Goal: Task Accomplishment & Management: Manage account settings

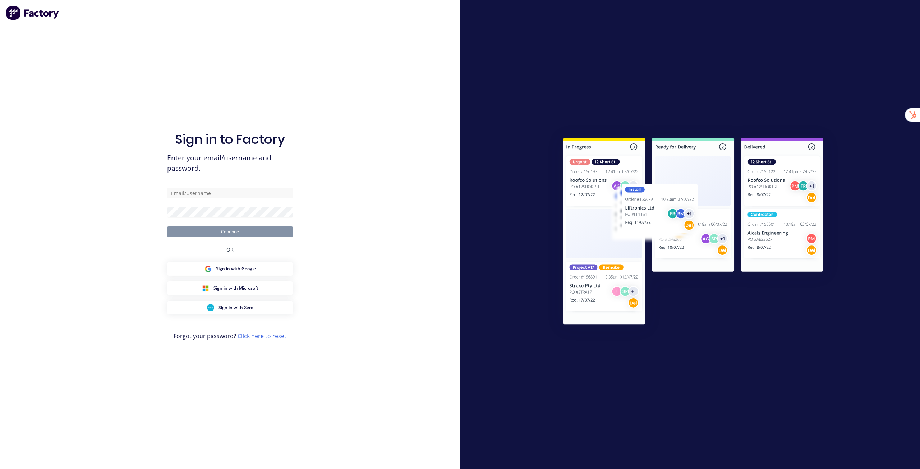
type input "[EMAIL_ADDRESS][DOMAIN_NAME]"
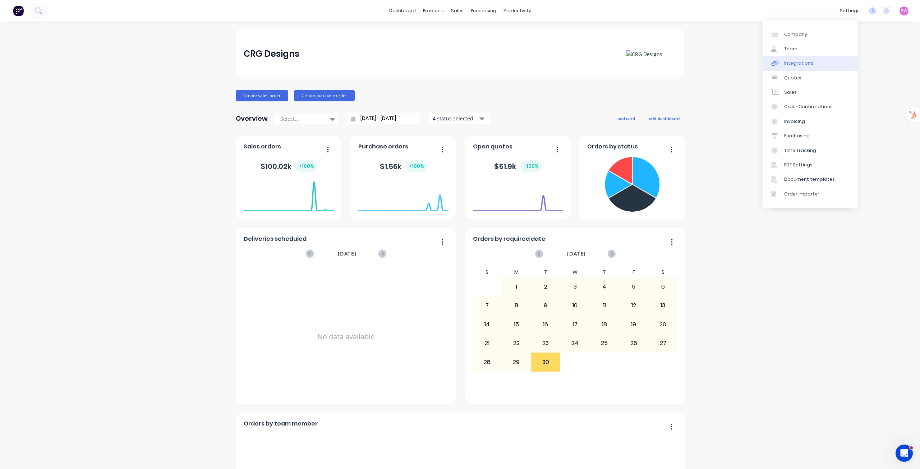
click at [799, 63] on div "Integrations" at bounding box center [798, 63] width 29 height 6
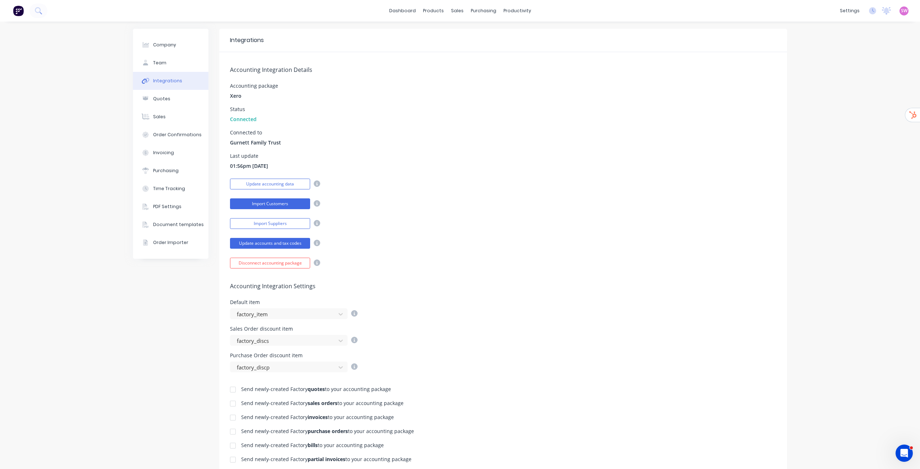
click at [282, 204] on button "Import Customers" at bounding box center [270, 203] width 80 height 11
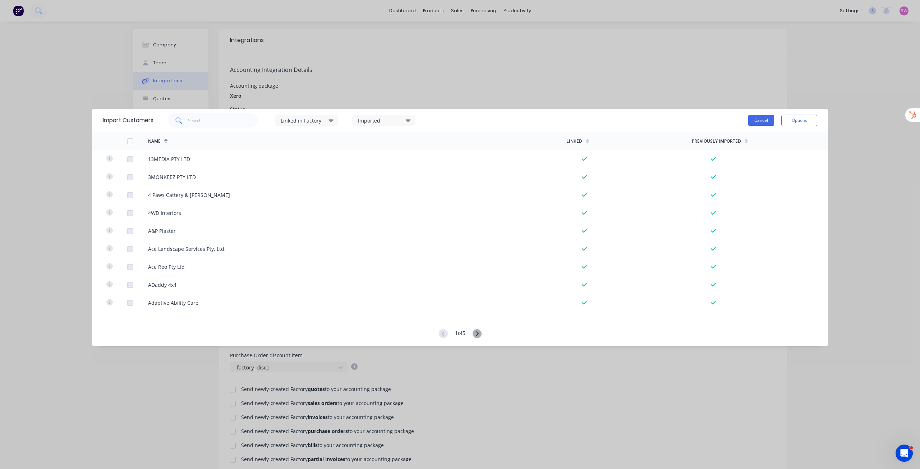
click at [760, 118] on button "Cancel" at bounding box center [762, 120] width 26 height 11
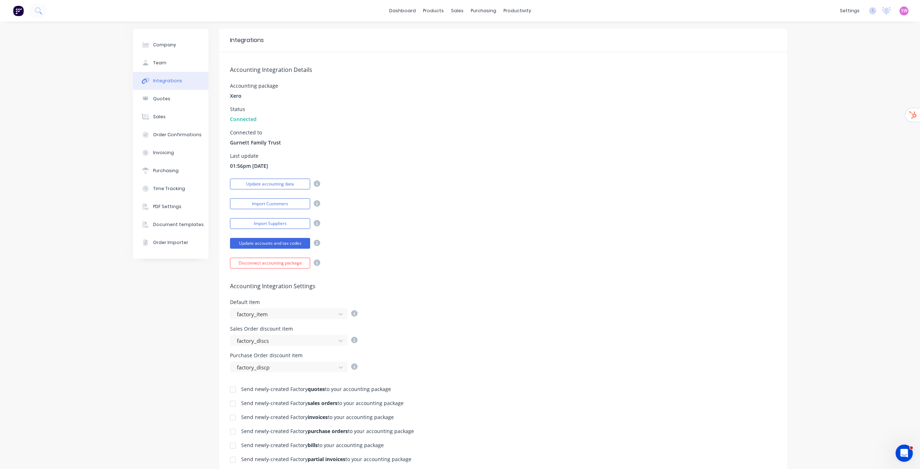
click at [403, 17] on div "dashboard products sales purchasing productivity dashboard products Product Cat…" at bounding box center [460, 11] width 920 height 22
click at [404, 10] on link "dashboard" at bounding box center [403, 10] width 34 height 11
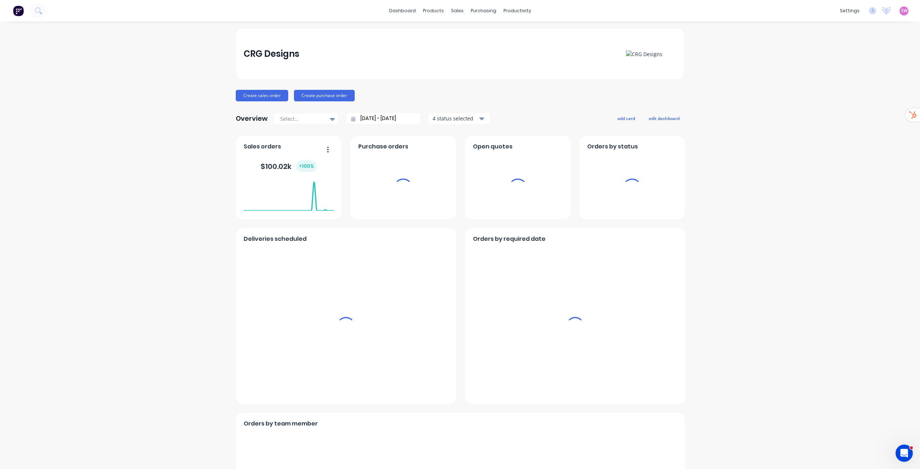
click at [903, 12] on div "SW CRG Designs [PERSON_NAME] Administrator Profile Sign out" at bounding box center [904, 10] width 9 height 9
click at [901, 11] on span "SW" at bounding box center [904, 11] width 6 height 6
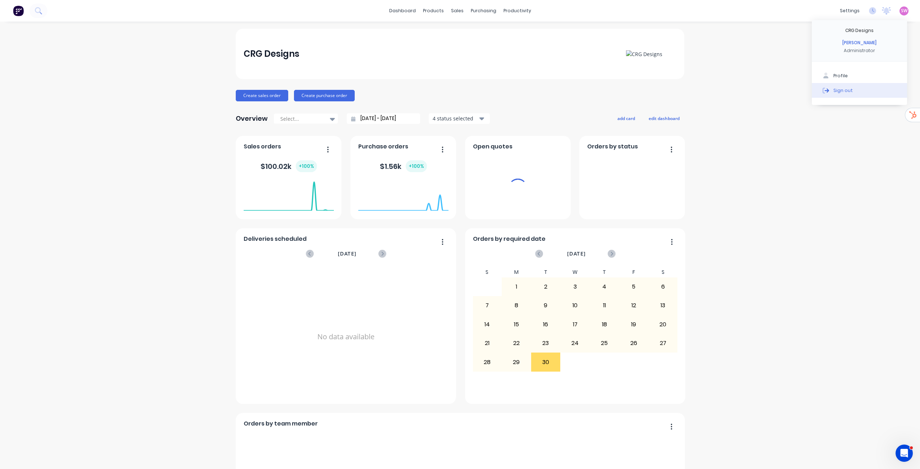
click at [839, 91] on div "Sign out" at bounding box center [843, 90] width 19 height 6
click at [838, 91] on div "Sign out" at bounding box center [843, 90] width 19 height 6
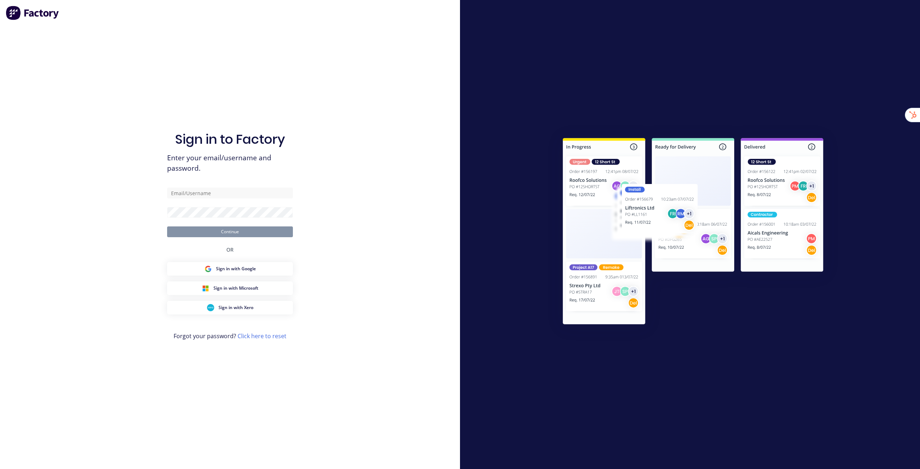
click at [352, 36] on div "Sign in to Factory Enter your email/username and password. Continue OR Sign in …" at bounding box center [230, 234] width 460 height 469
type input "[EMAIL_ADDRESS][DOMAIN_NAME]"
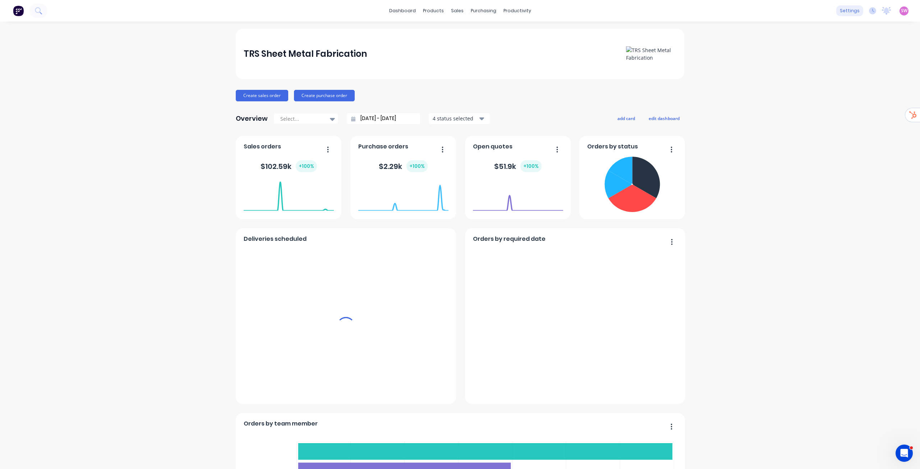
click at [846, 8] on div "settings" at bounding box center [850, 10] width 27 height 11
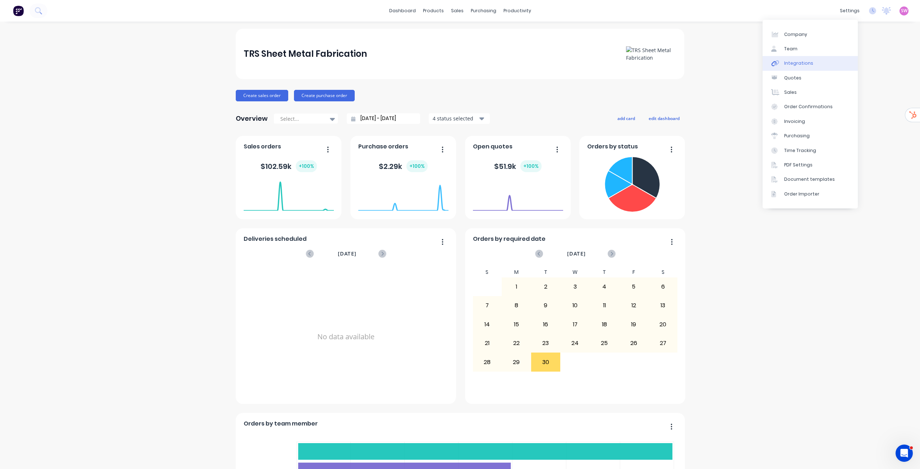
click at [803, 60] on link "Integrations" at bounding box center [810, 63] width 95 height 14
